Goal: Find contact information: Find contact information

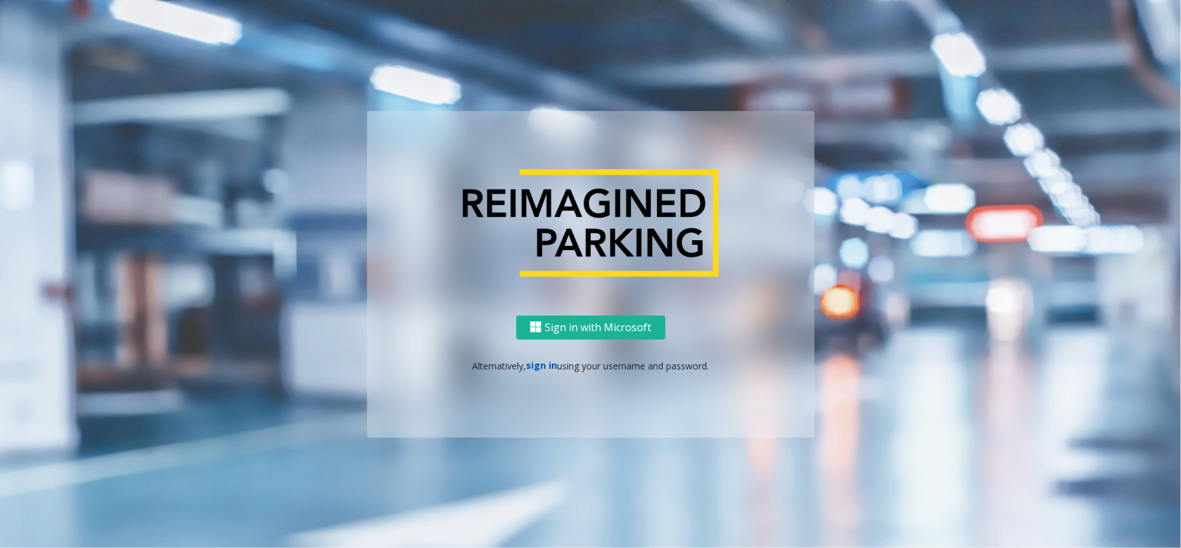
click at [544, 361] on link "sign in" at bounding box center [541, 365] width 31 height 12
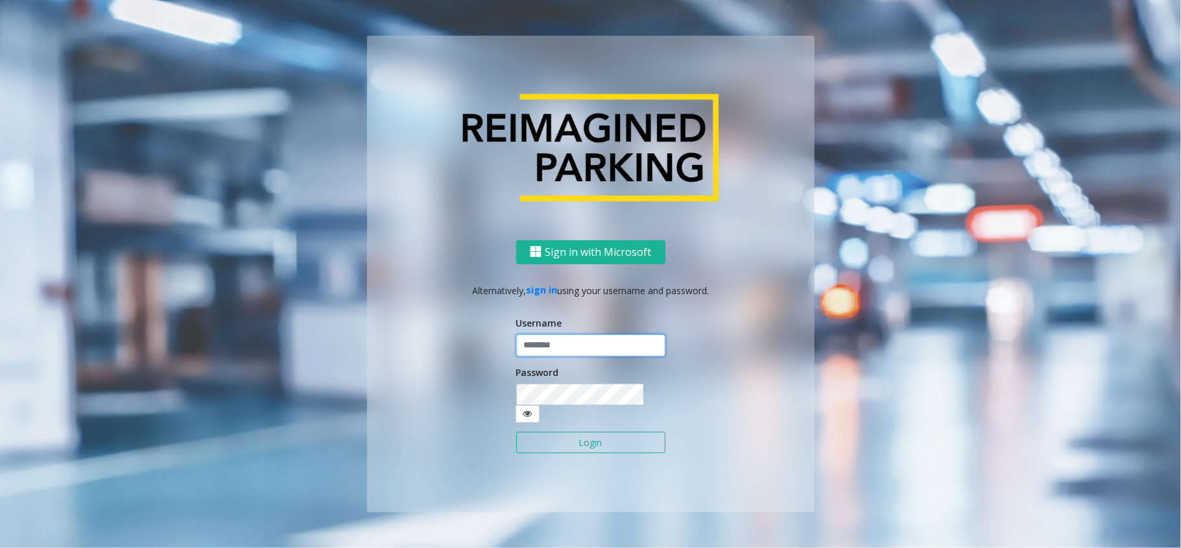
click at [533, 344] on input "text" at bounding box center [590, 345] width 149 height 22
click at [542, 356] on input "text" at bounding box center [590, 345] width 149 height 22
paste input "**********"
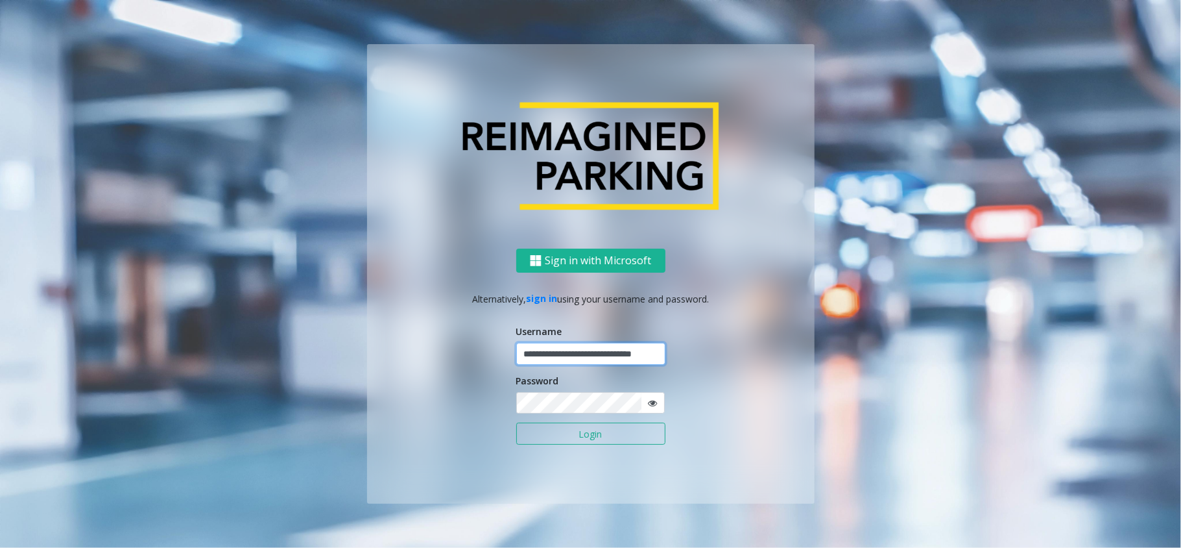
type input "**********"
click at [516, 422] on button "Login" at bounding box center [590, 433] width 149 height 22
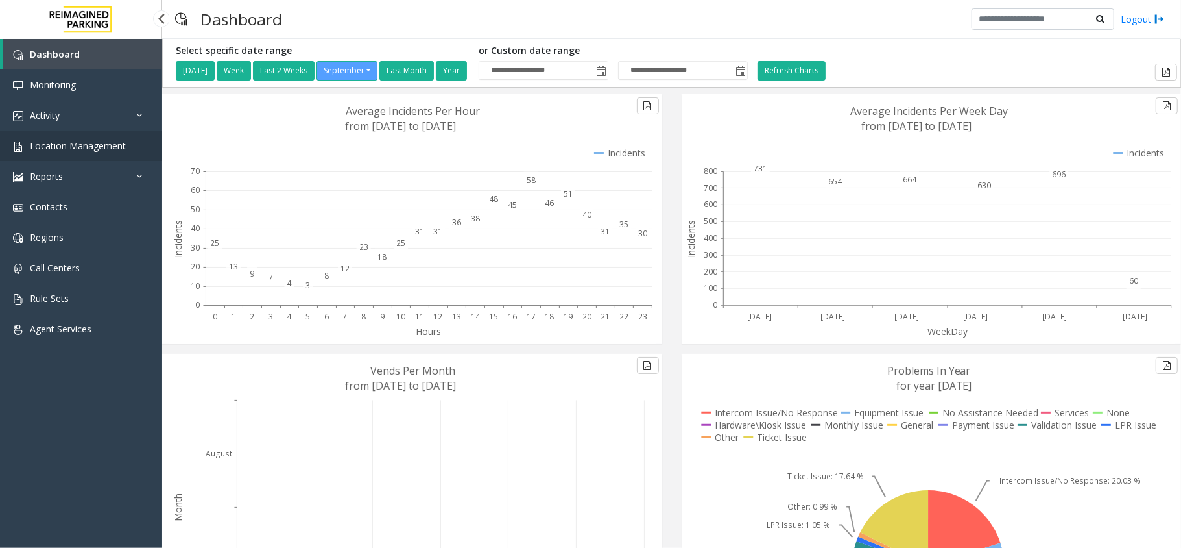
click at [91, 141] on span "Location Management" at bounding box center [78, 145] width 96 height 12
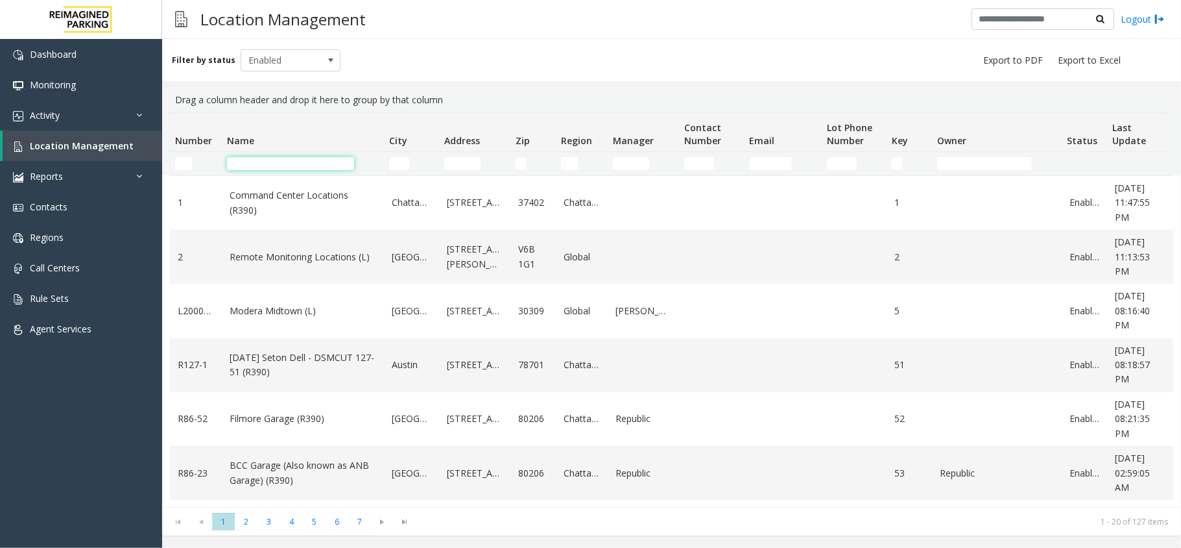
click at [272, 163] on input "Name Filter" at bounding box center [290, 163] width 127 height 13
click at [522, 164] on input "Zip Filter" at bounding box center [521, 163] width 10 height 13
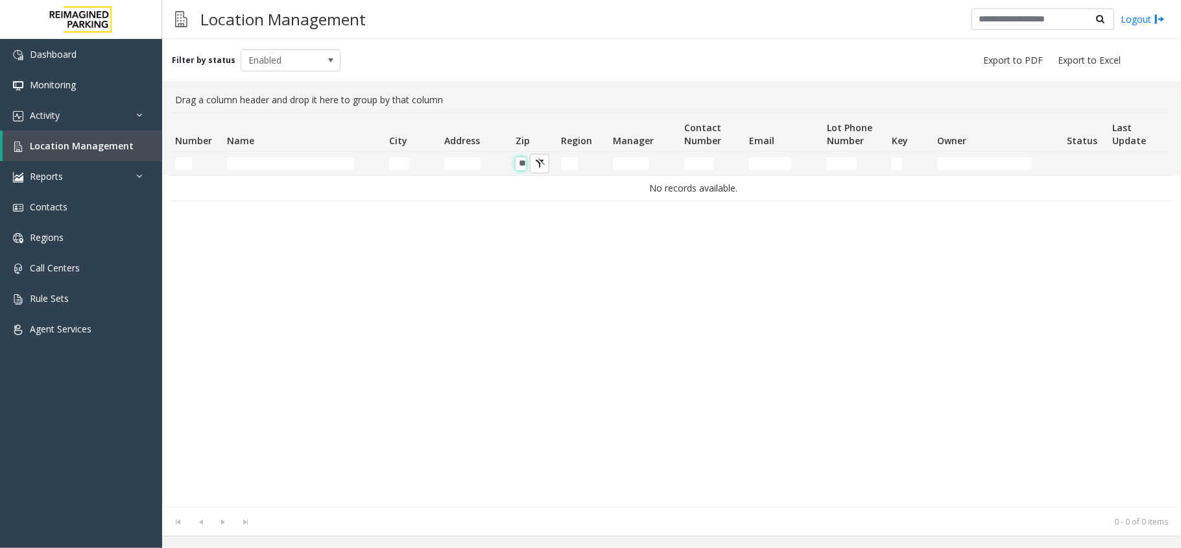
type input "*"
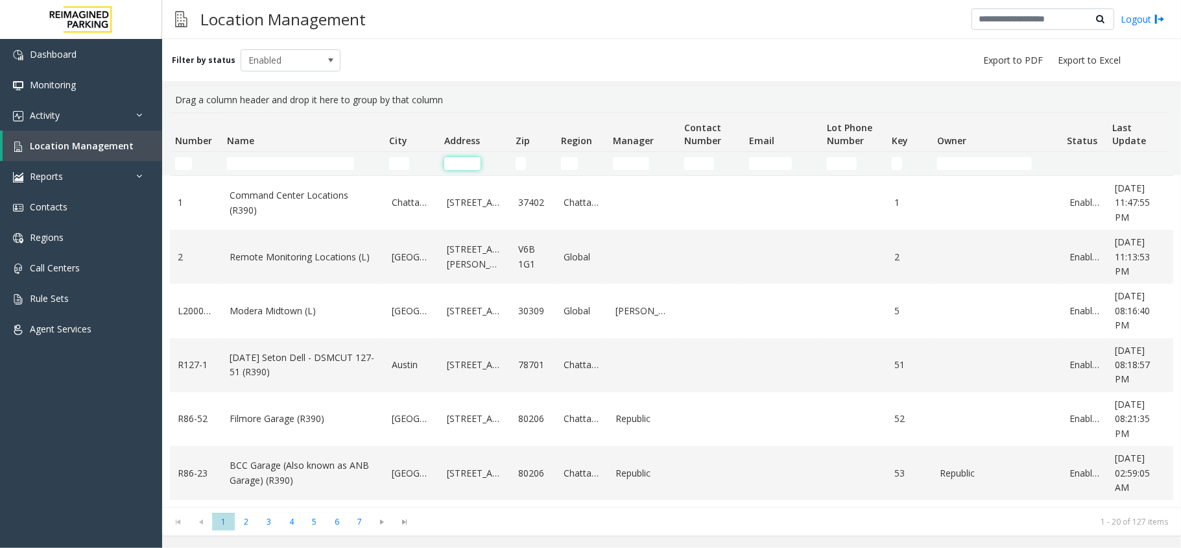
click at [453, 167] on input "Address Filter" at bounding box center [462, 163] width 36 height 13
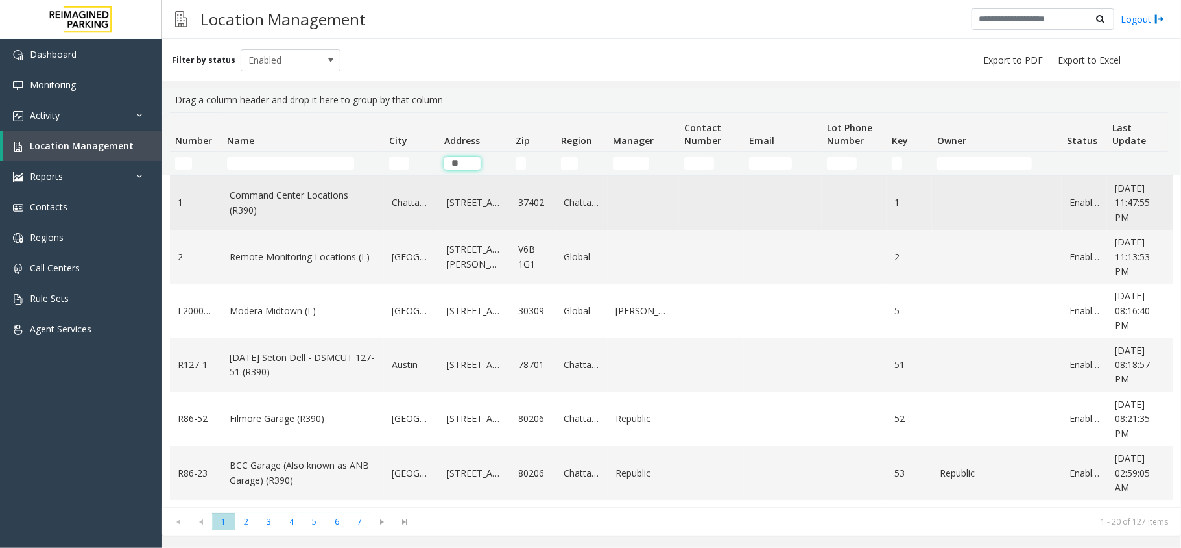
type input "***"
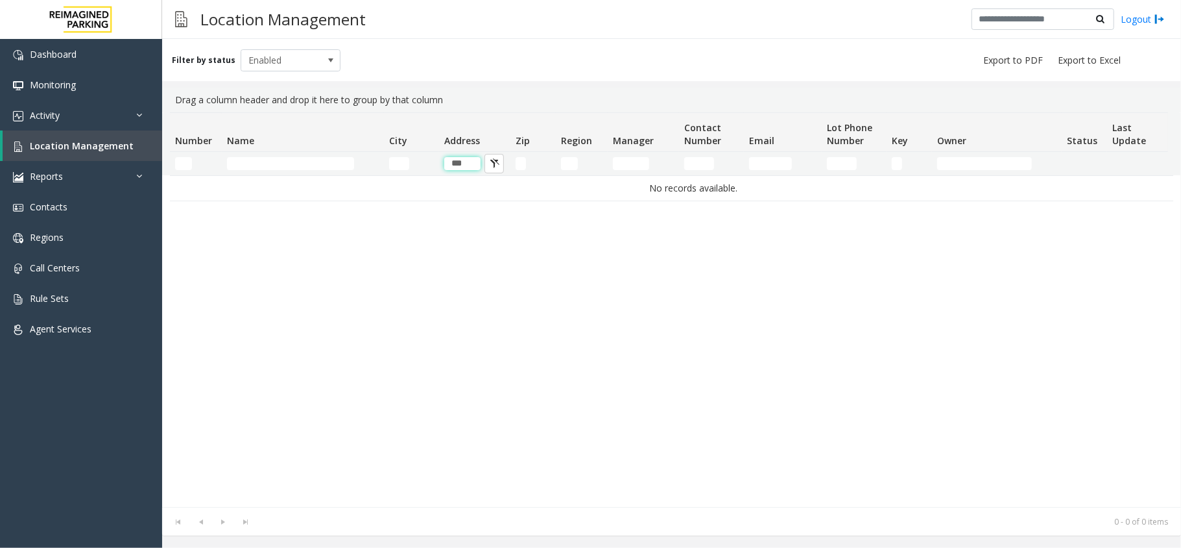
drag, startPoint x: 468, startPoint y: 164, endPoint x: 442, endPoint y: 162, distance: 26.7
click at [442, 162] on td "***" at bounding box center [474, 163] width 71 height 23
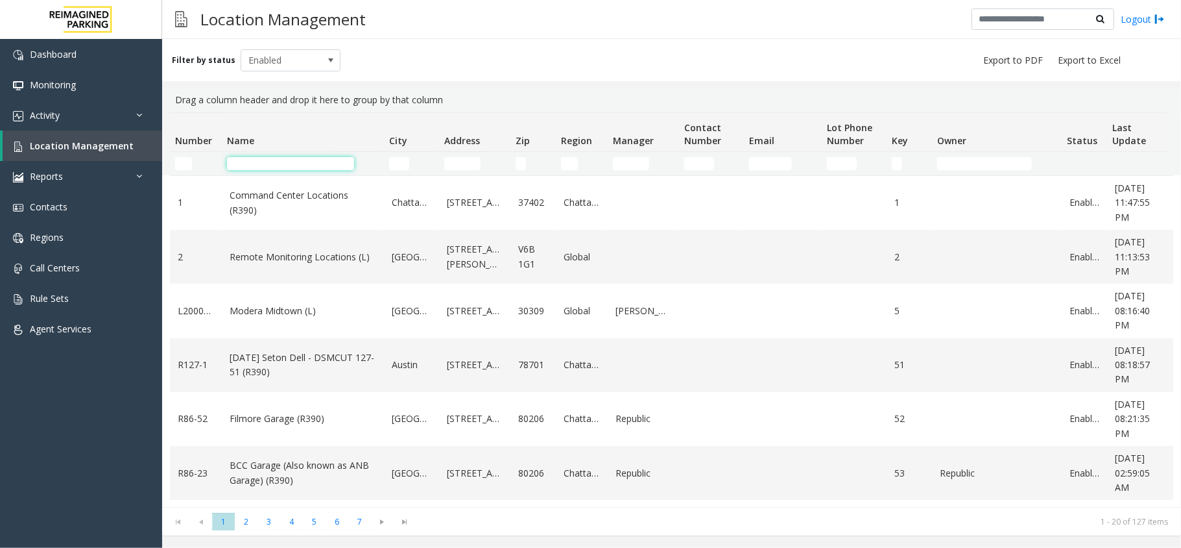
click at [271, 161] on input "Name Filter" at bounding box center [290, 163] width 127 height 13
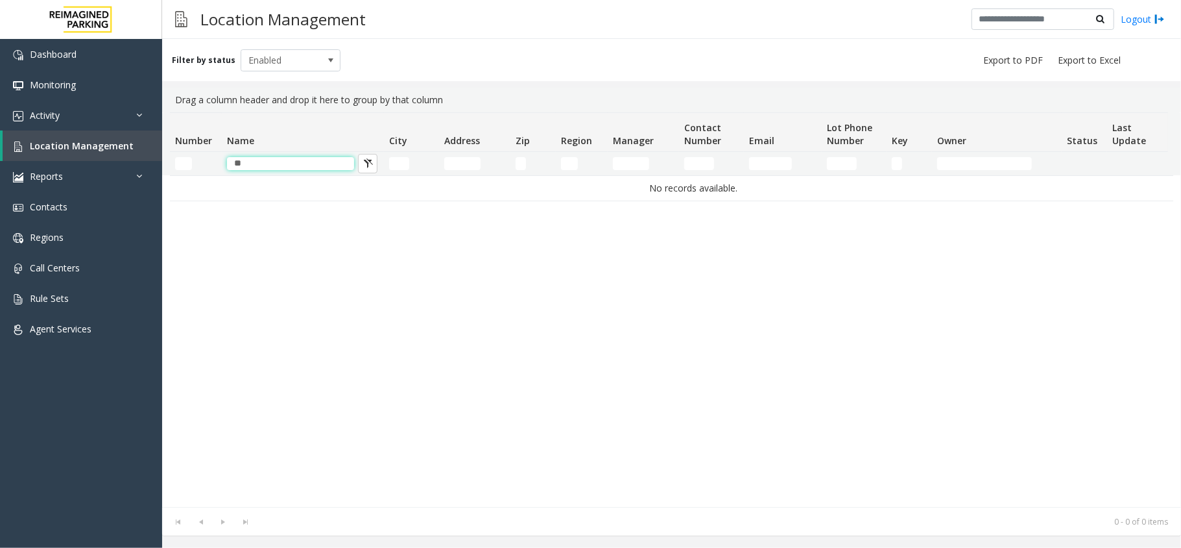
type input "*"
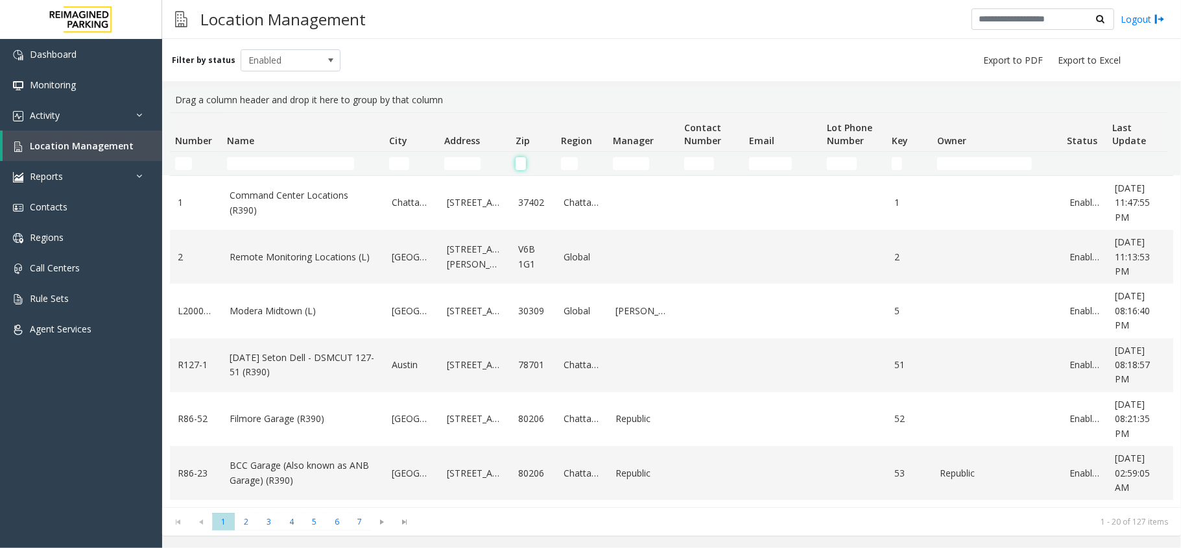
click at [522, 166] on input "Zip Filter" at bounding box center [521, 163] width 10 height 13
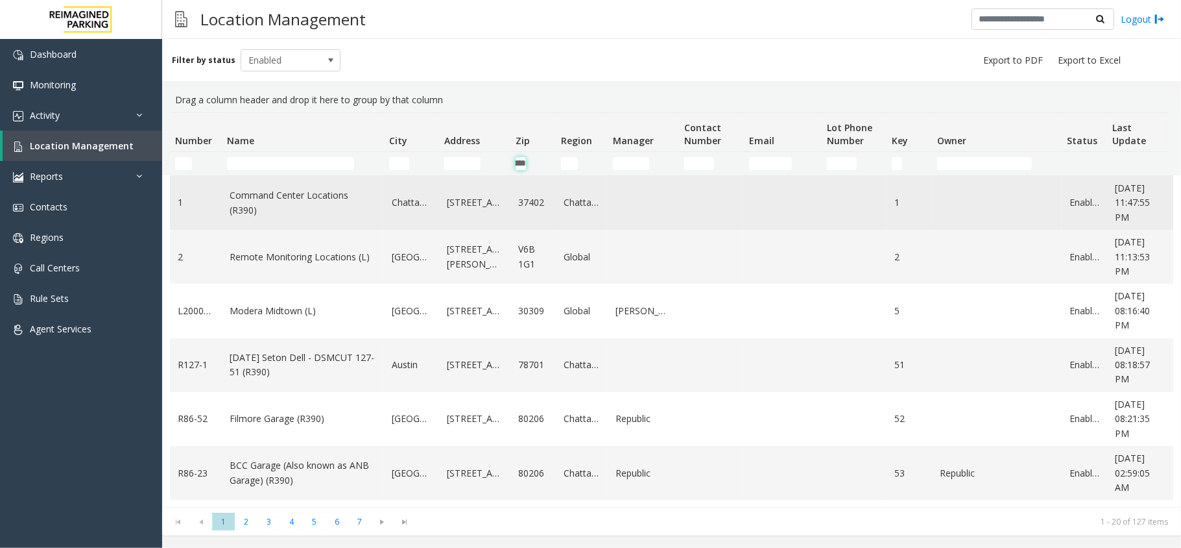
scroll to position [0, 17]
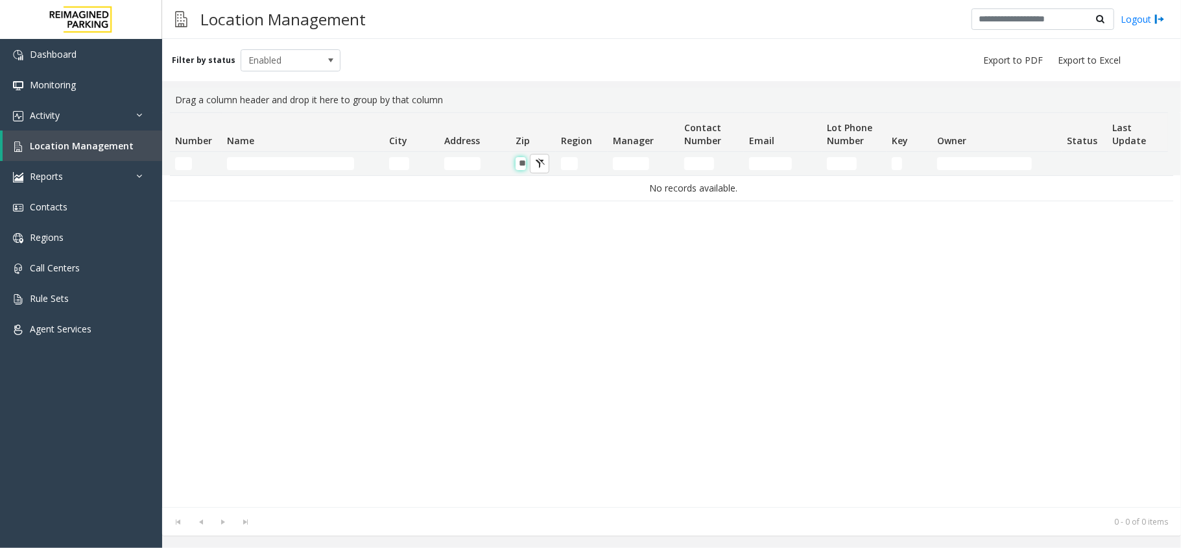
type input "*"
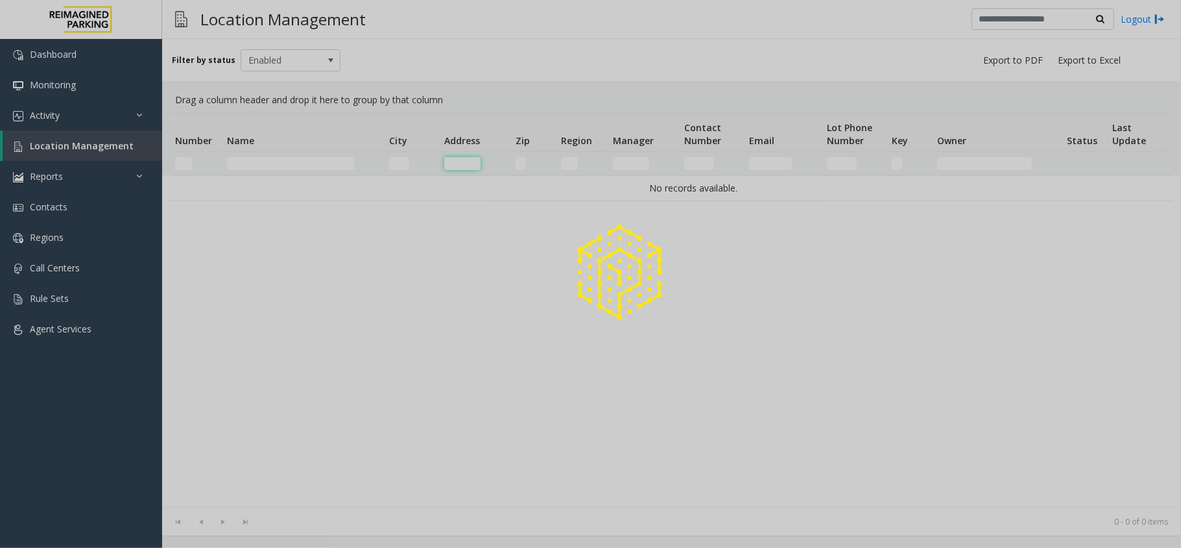
click at [447, 161] on input "Address Filter" at bounding box center [462, 163] width 36 height 13
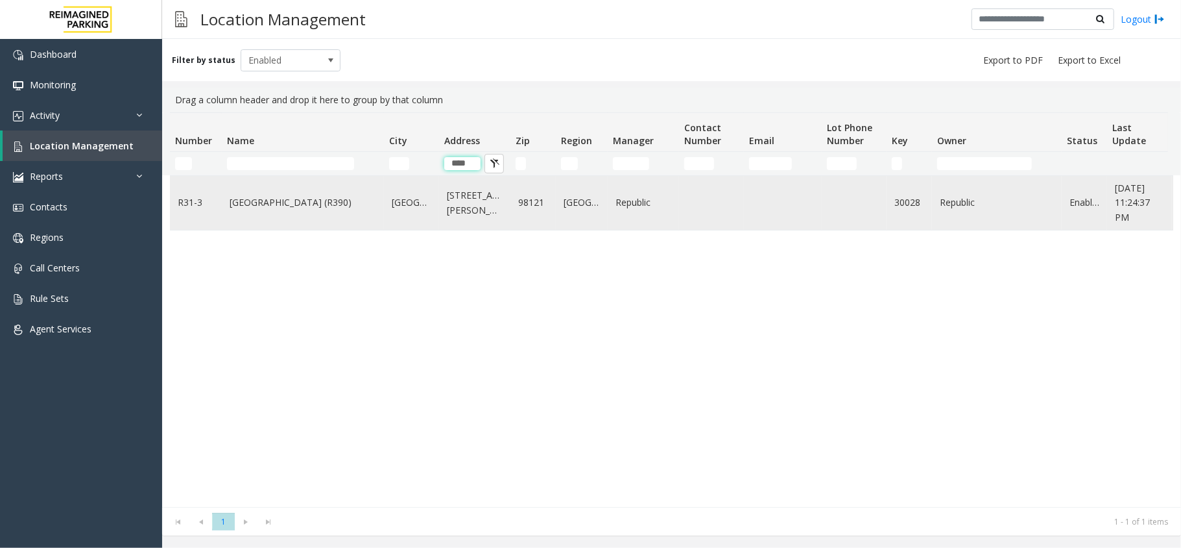
type input "****"
click at [378, 198] on td "Bell Street Garage (R390)" at bounding box center [303, 203] width 162 height 54
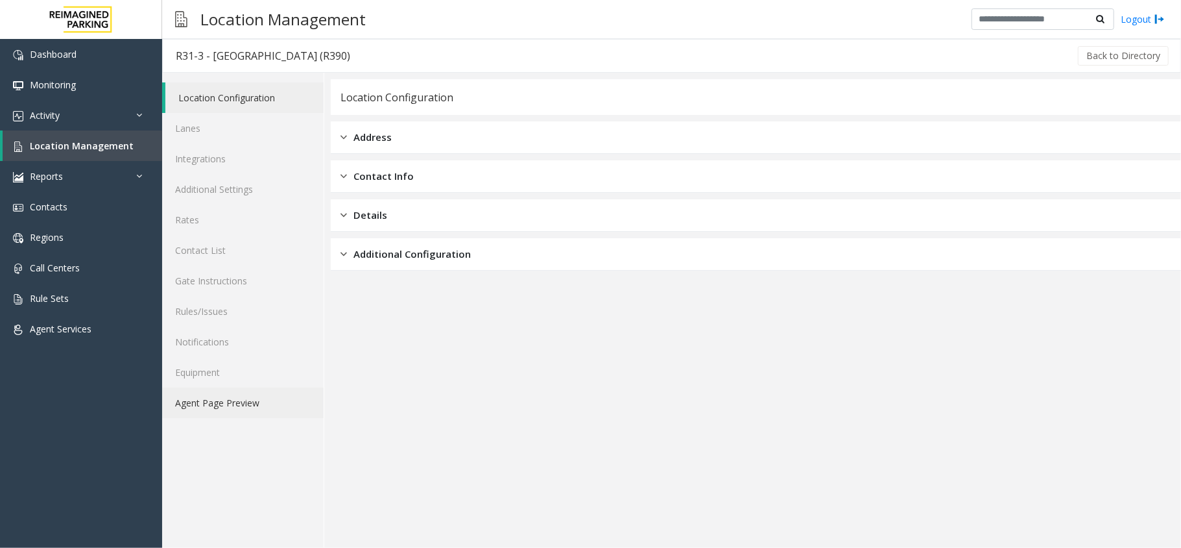
click at [250, 406] on link "Agent Page Preview" at bounding box center [243, 402] width 162 height 30
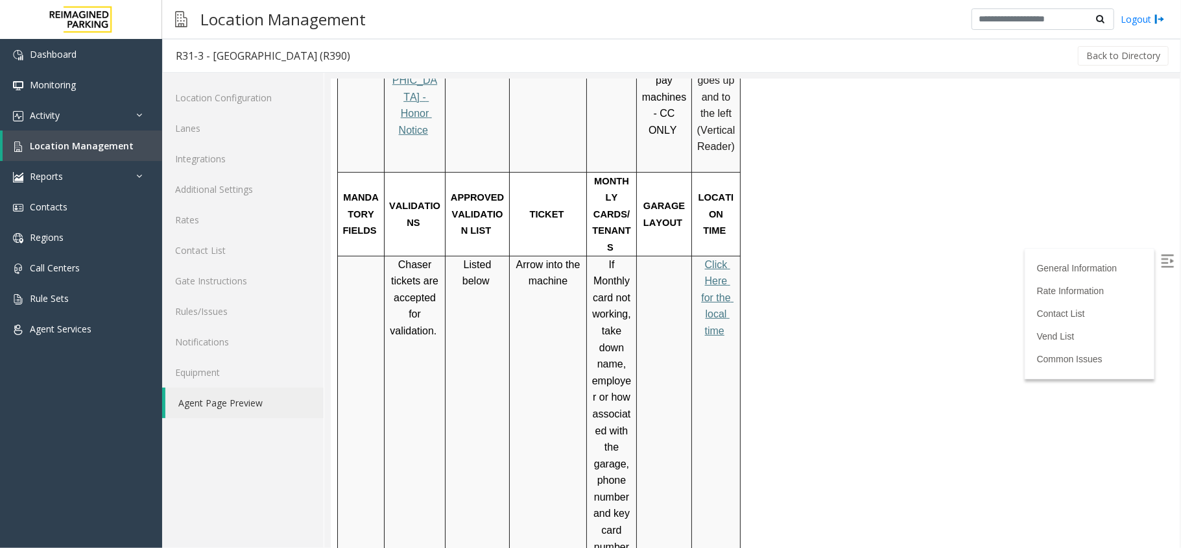
scroll to position [432, 0]
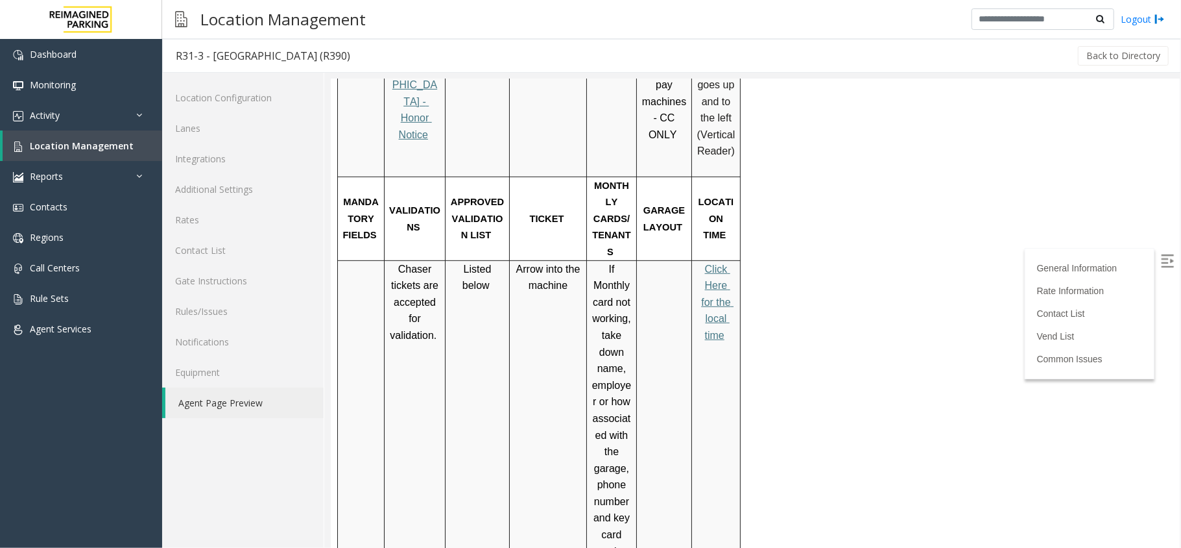
click at [716, 263] on span "Click Here for the local time" at bounding box center [717, 301] width 32 height 77
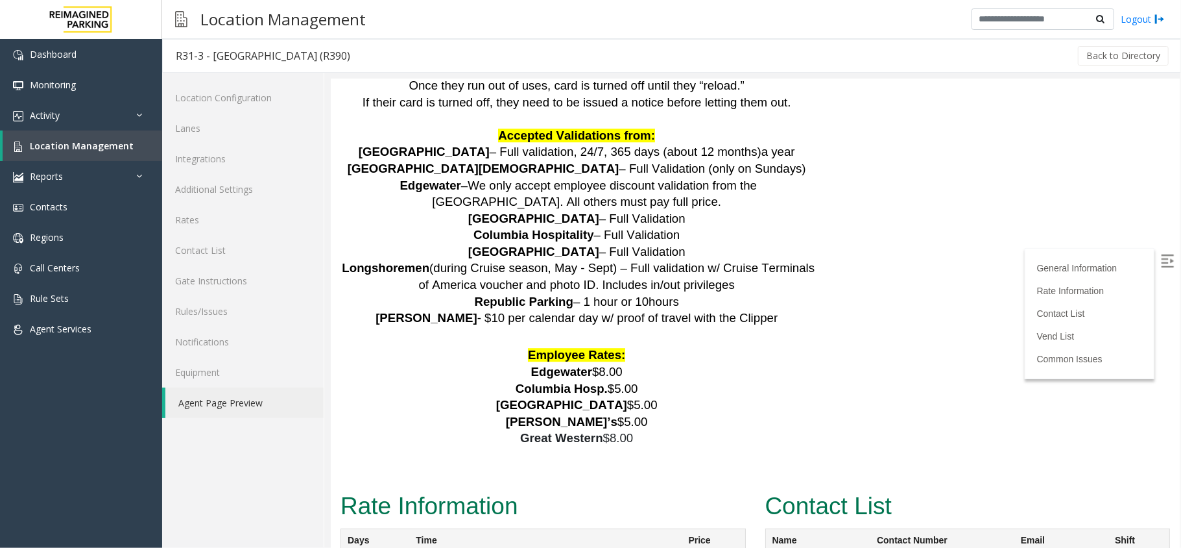
scroll to position [2559, 0]
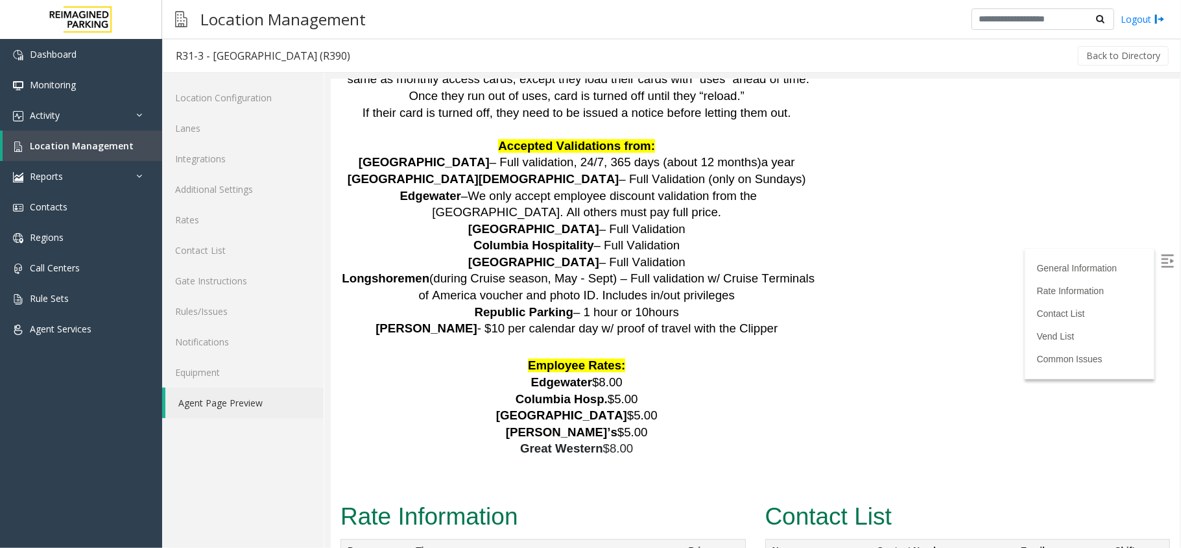
drag, startPoint x: 926, startPoint y: 492, endPoint x: 861, endPoint y: 512, distance: 67.9
copy link "(206) 549-2823"
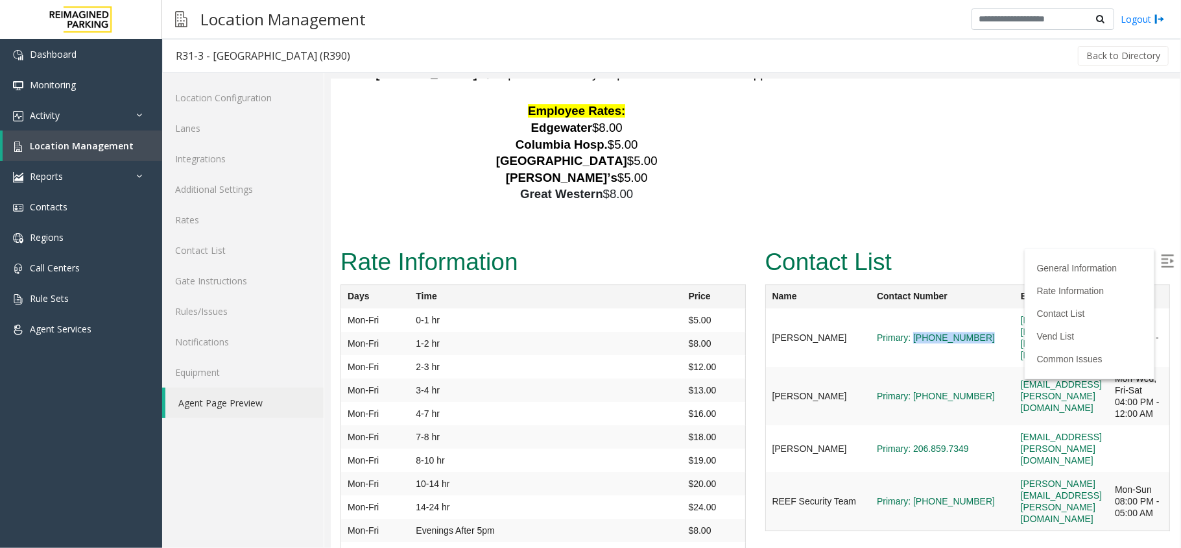
scroll to position [2819, 0]
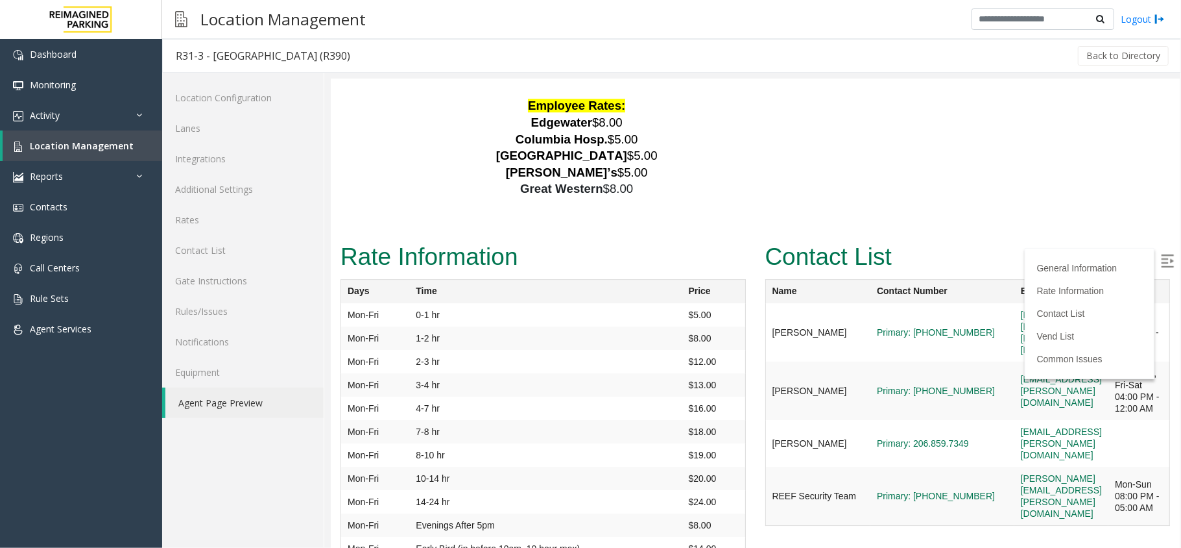
click at [919, 384] on span "Primary: [PHONE_NUMBER]" at bounding box center [941, 390] width 131 height 12
drag, startPoint x: 924, startPoint y: 322, endPoint x: 863, endPoint y: 341, distance: 63.0
click at [870, 361] on td "Primary: [PHONE_NUMBER]" at bounding box center [942, 390] width 144 height 58
copy link "206-591-9029"
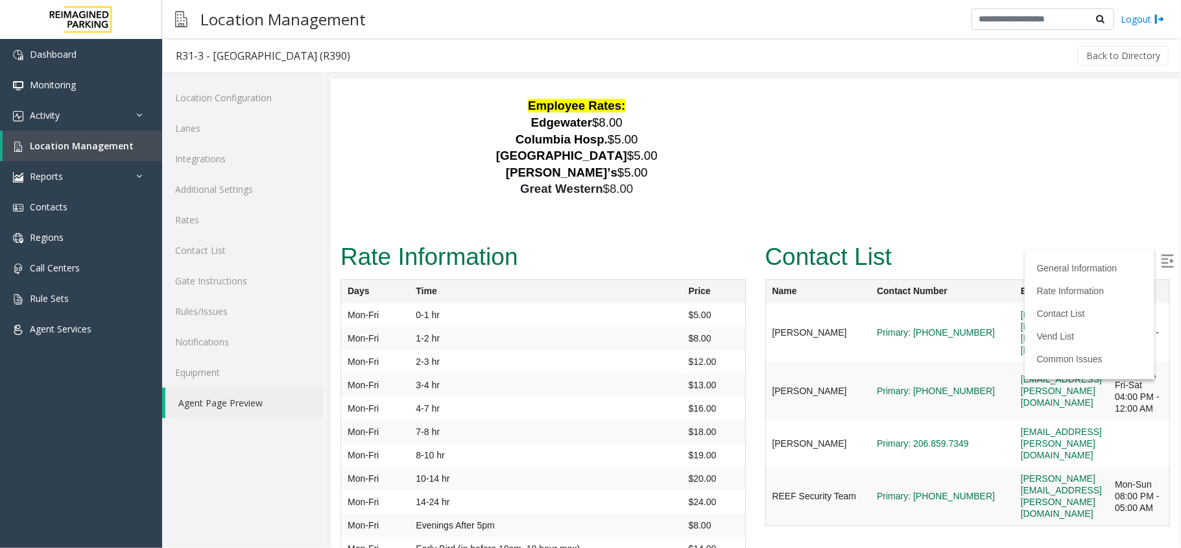
click at [921, 489] on span "Primary: [PHONE_NUMBER]" at bounding box center [941, 495] width 131 height 12
drag, startPoint x: 924, startPoint y: 452, endPoint x: 861, endPoint y: 468, distance: 64.8
click at [870, 468] on td "Primary: [PHONE_NUMBER]" at bounding box center [942, 495] width 144 height 59
copy link "[PHONE_NUMBER]"
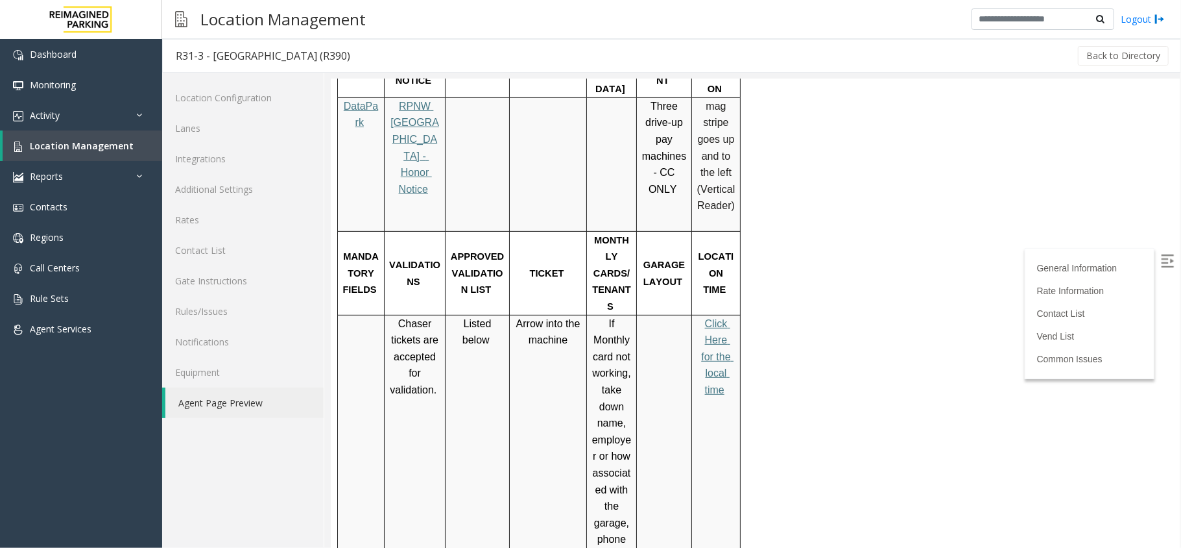
scroll to position [310, 0]
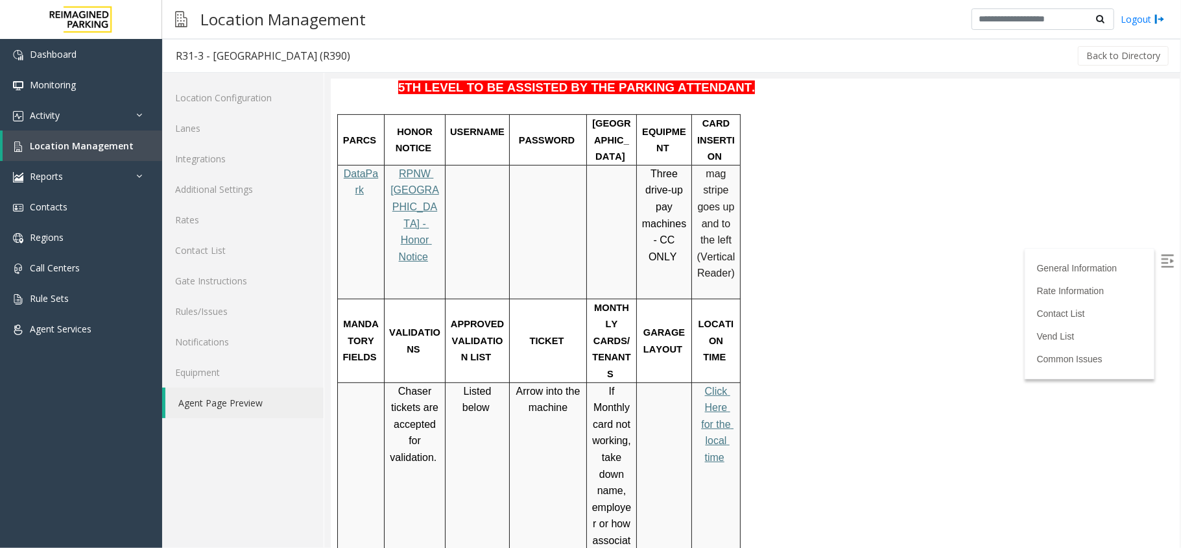
click at [718, 385] on span "Click Here for the local time" at bounding box center [717, 423] width 32 height 77
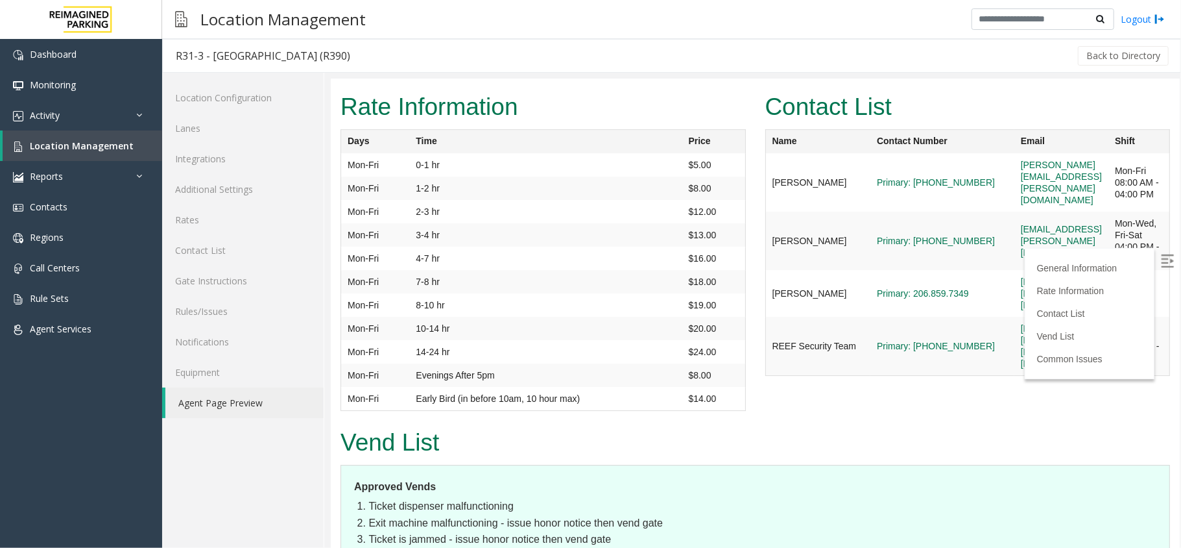
scroll to position [2992, 0]
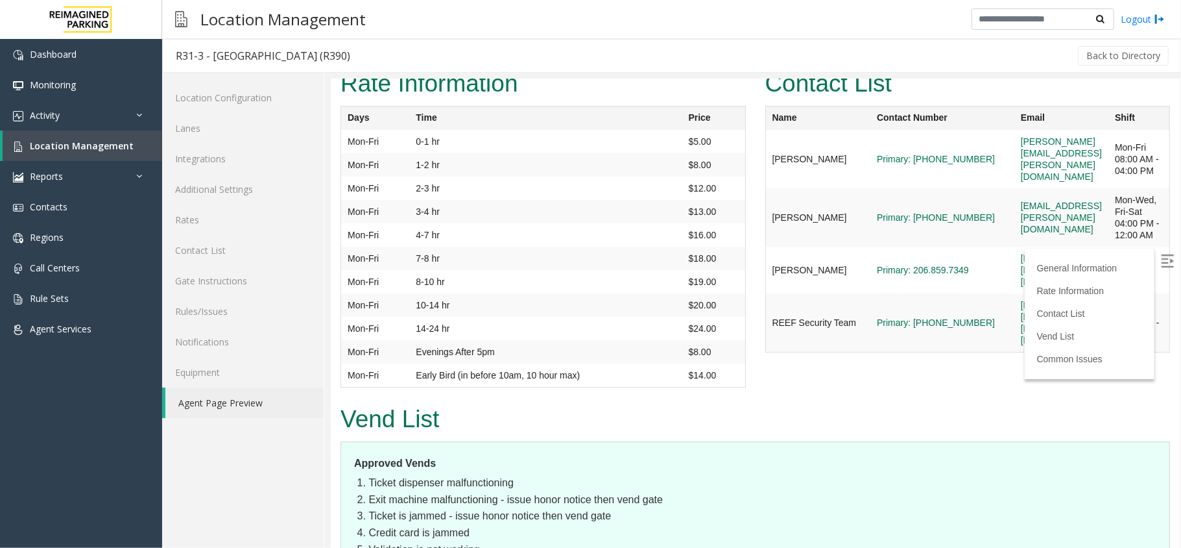
click at [931, 402] on h2 "Vend List" at bounding box center [755, 419] width 830 height 34
click at [1161, 264] on img at bounding box center [1167, 260] width 13 height 13
drag, startPoint x: 921, startPoint y: 282, endPoint x: 861, endPoint y: 282, distance: 60.3
click at [876, 316] on span "Primary: [PHONE_NUMBER]" at bounding box center [941, 322] width 131 height 12
copy link "[PHONE_NUMBER]"
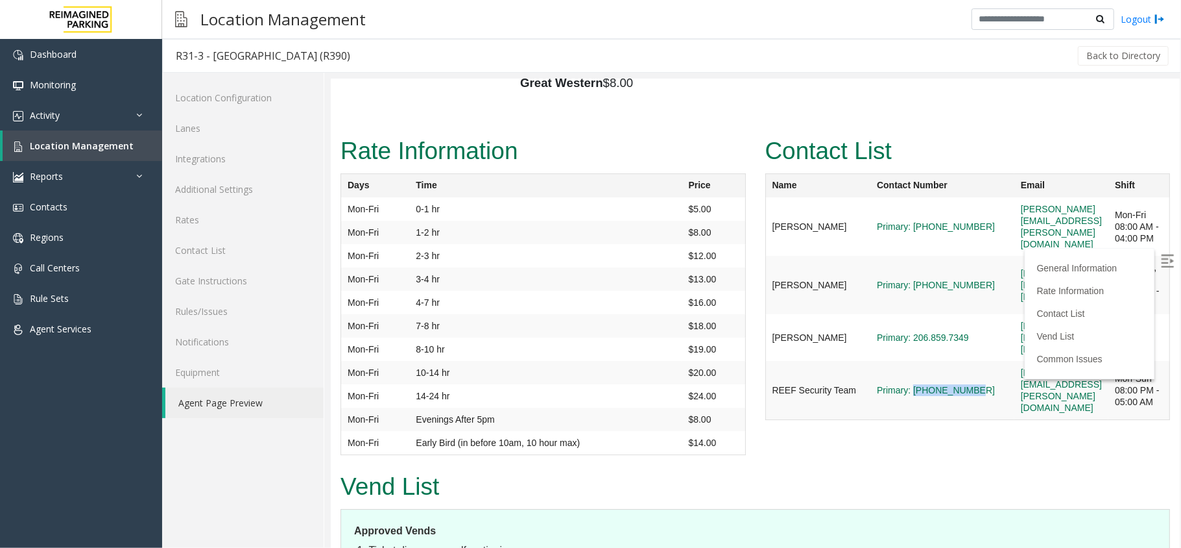
scroll to position [2905, 0]
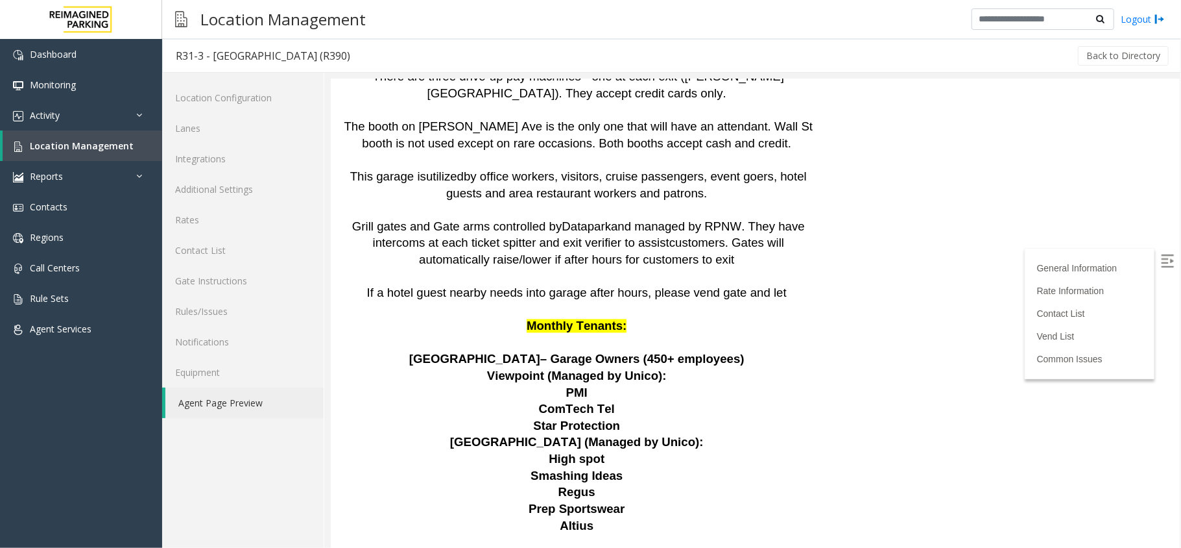
scroll to position [1521, 0]
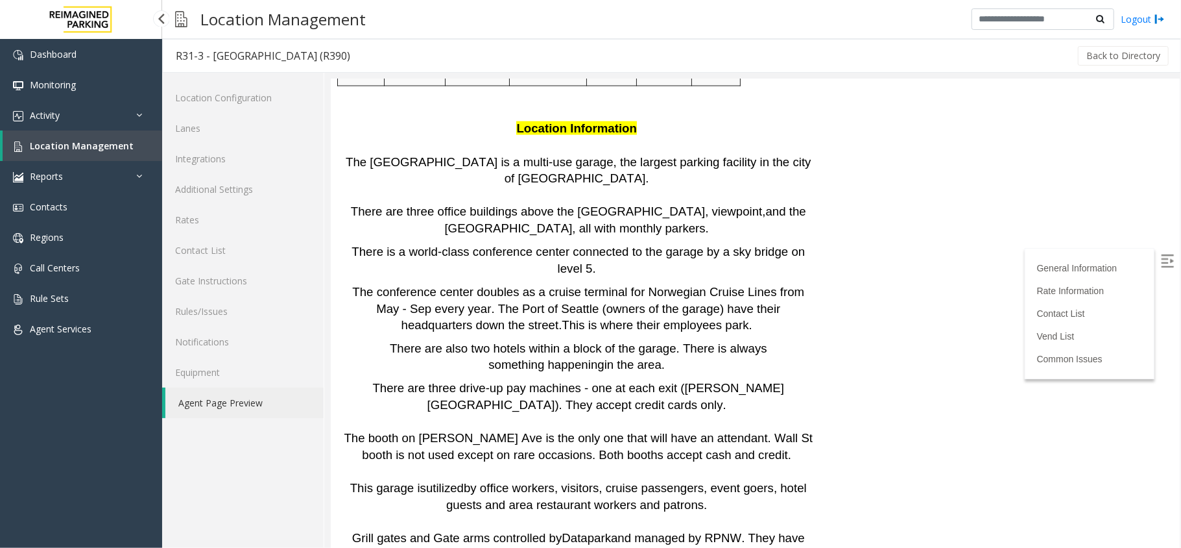
click at [91, 146] on span "Location Management" at bounding box center [82, 145] width 104 height 12
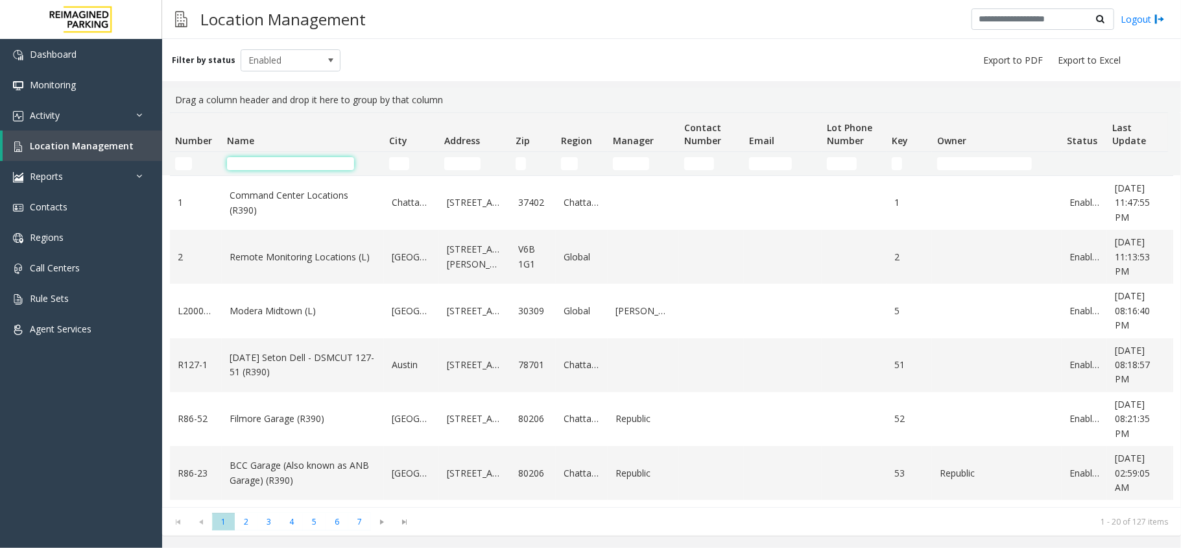
click at [263, 162] on input "Name Filter" at bounding box center [290, 163] width 127 height 13
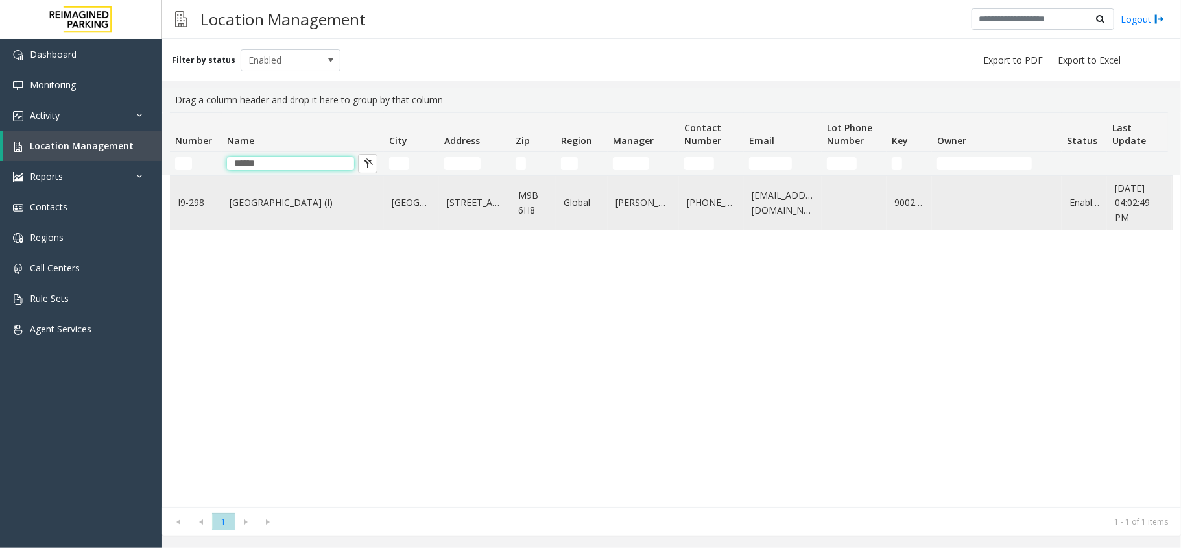
type input "******"
click at [280, 216] on td "[GEOGRAPHIC_DATA] (I)" at bounding box center [303, 203] width 162 height 54
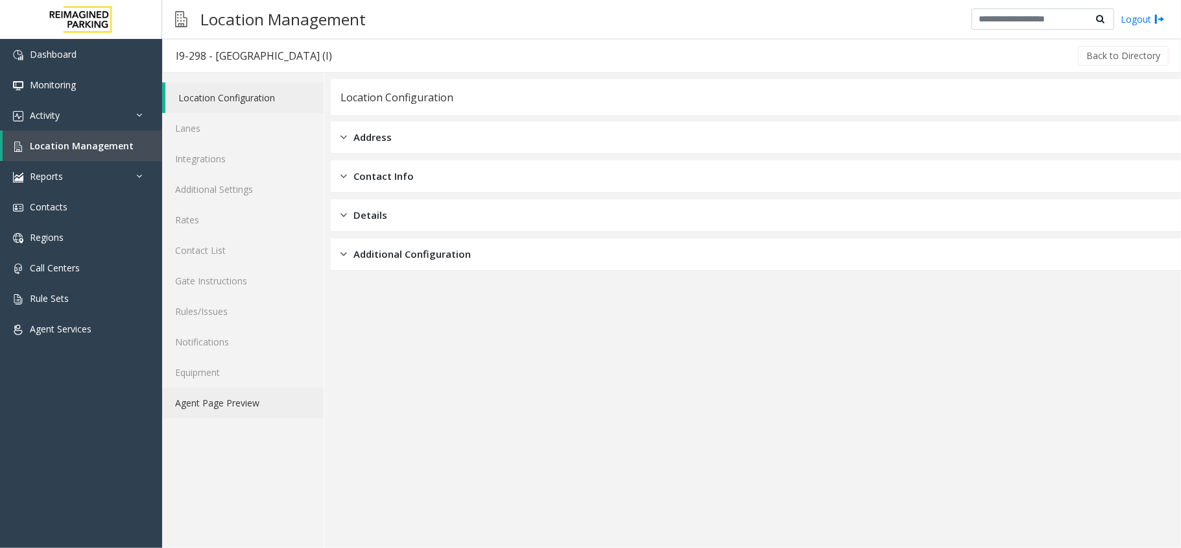
click at [242, 408] on link "Agent Page Preview" at bounding box center [243, 402] width 162 height 30
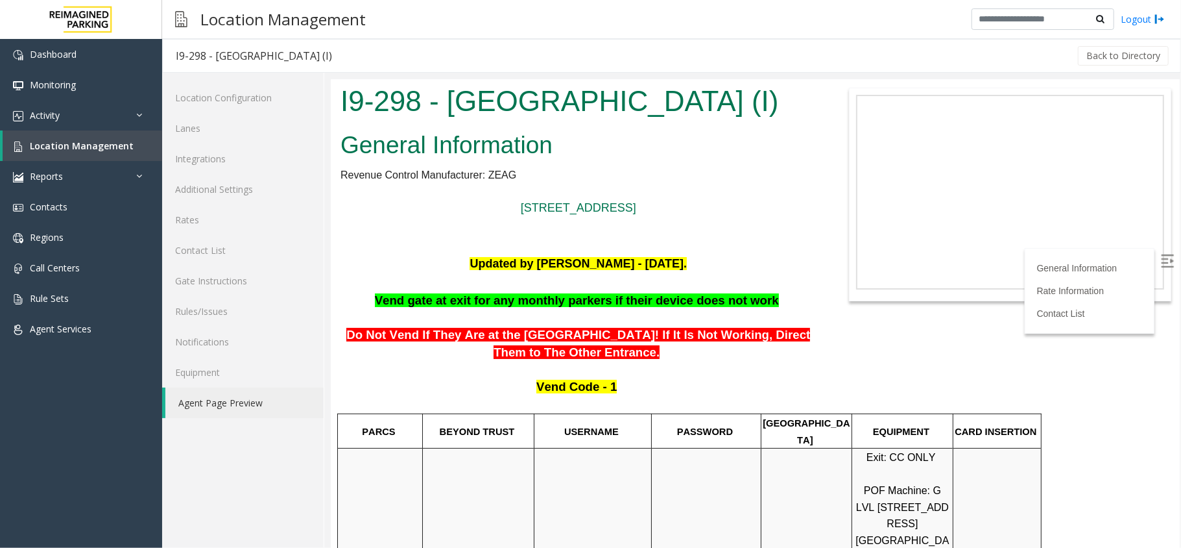
click at [1161, 261] on img at bounding box center [1167, 260] width 13 height 13
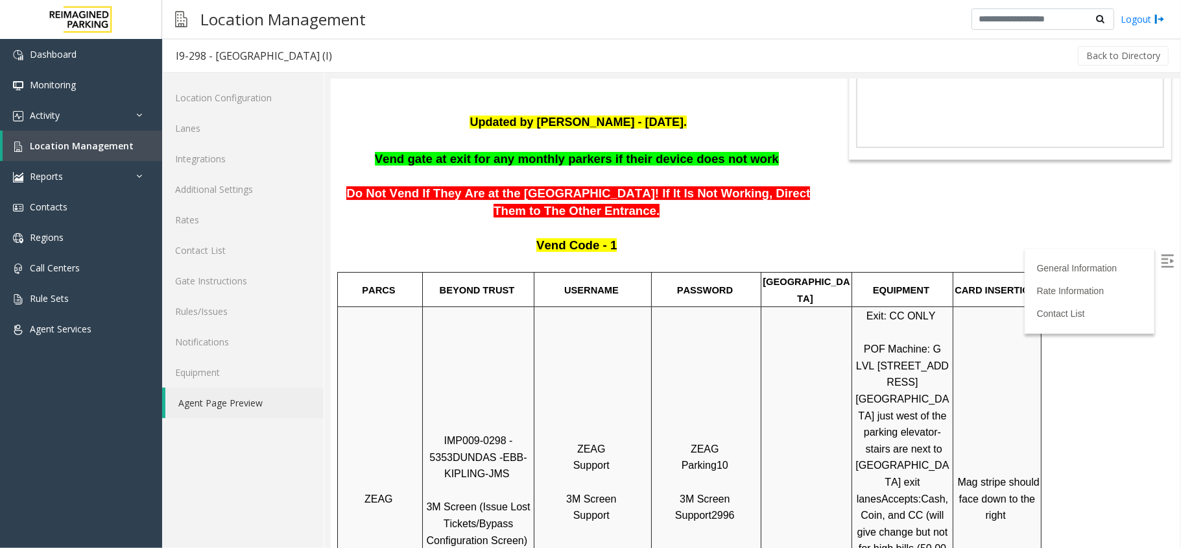
scroll to position [173, 0]
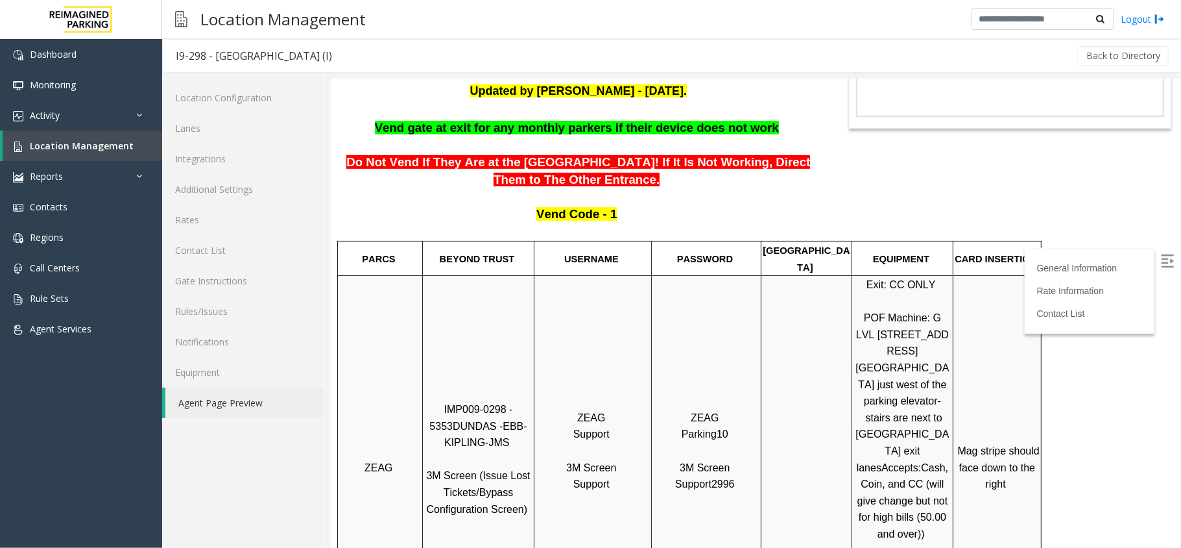
click at [673, 184] on p "Do Not Vend If They Are at the [GEOGRAPHIC_DATA]! If It Is Not Working, Direct …" at bounding box center [578, 162] width 476 height 52
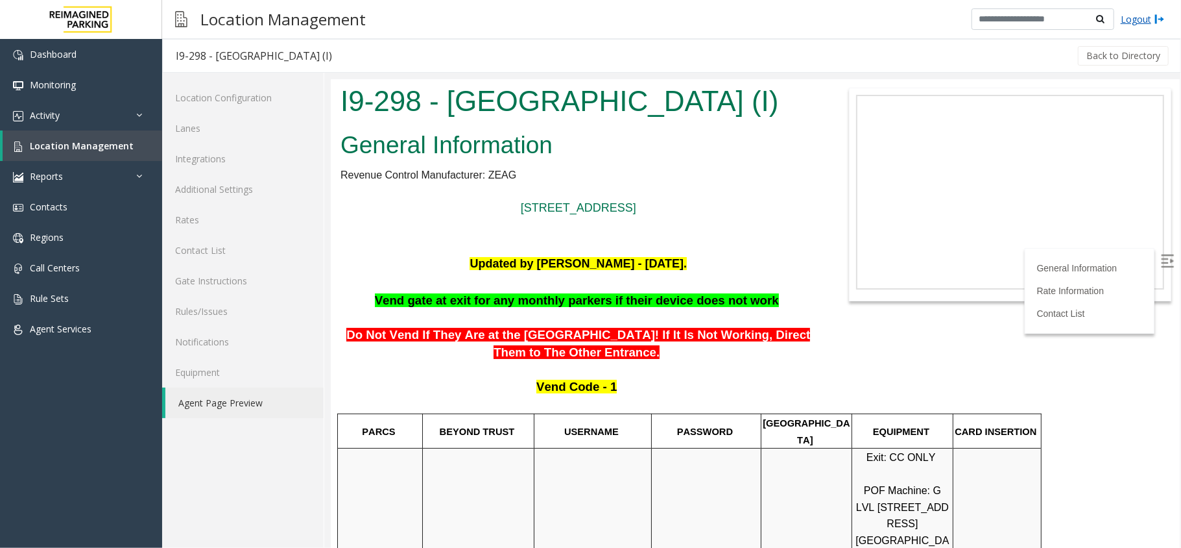
scroll to position [173, 0]
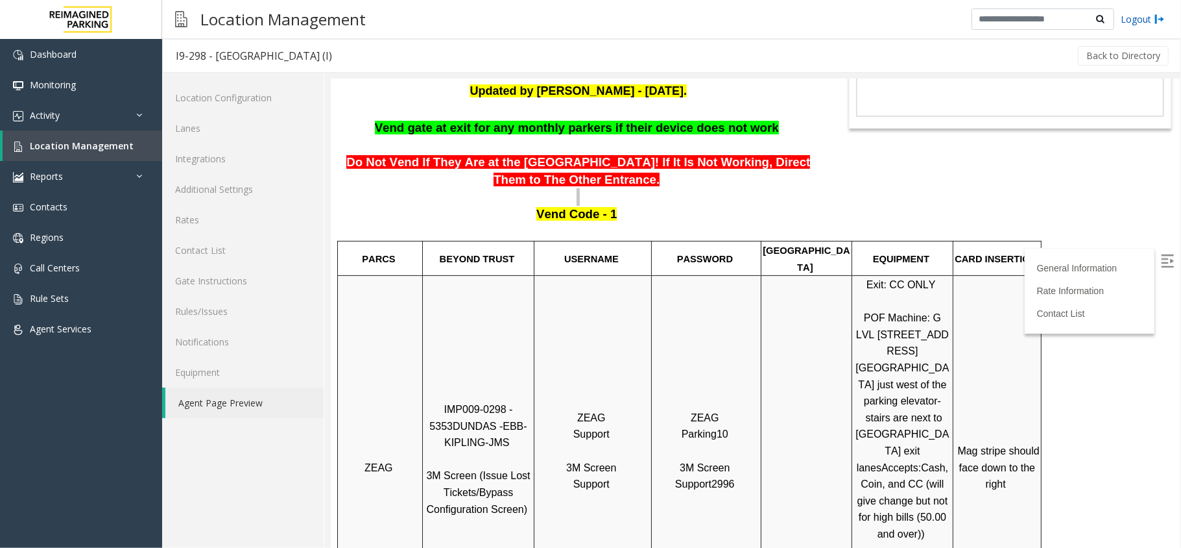
click at [1142, 17] on link "Logout" at bounding box center [1143, 19] width 44 height 14
